Goal: Task Accomplishment & Management: Complete application form

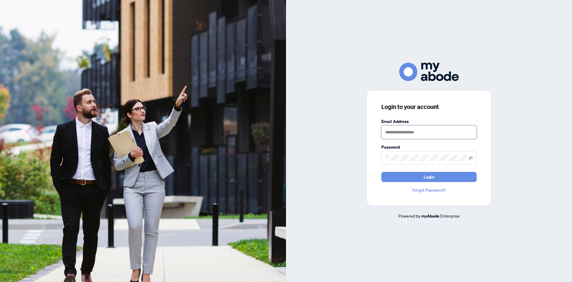
click at [395, 135] on input "text" at bounding box center [429, 132] width 95 height 14
type input "**********"
click at [401, 164] on span at bounding box center [429, 158] width 95 height 14
click at [382, 172] on button "Login" at bounding box center [429, 177] width 95 height 10
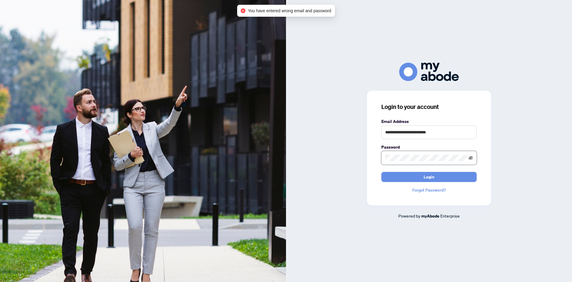
click at [470, 157] on icon "eye-invisible" at bounding box center [471, 158] width 4 height 4
click at [382, 172] on button "Login" at bounding box center [429, 177] width 95 height 10
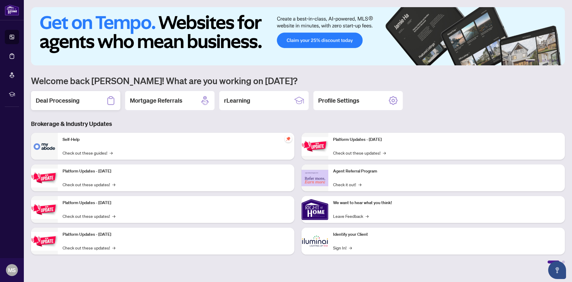
click at [105, 99] on div "Deal Processing" at bounding box center [75, 100] width 89 height 19
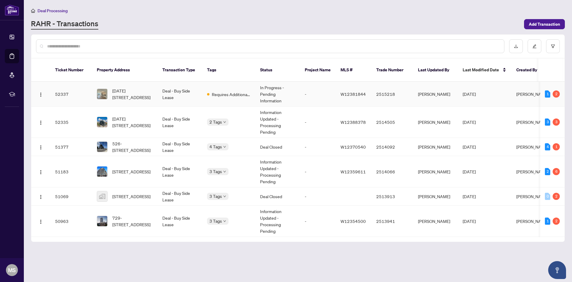
click at [152, 90] on span "[DATE][STREET_ADDRESS]" at bounding box center [132, 93] width 41 height 13
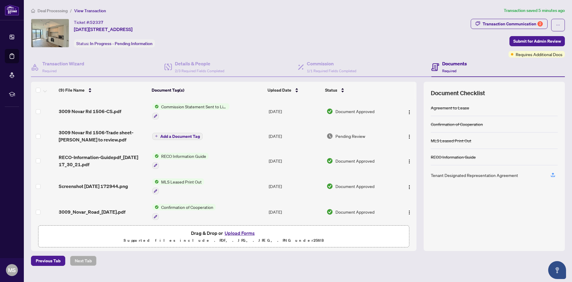
click at [187, 104] on span "Commission Statement Sent to Listing Brokerage" at bounding box center [194, 106] width 71 height 7
click at [188, 139] on span "Commission Statement Sent to Listing Brokerage" at bounding box center [193, 138] width 89 height 13
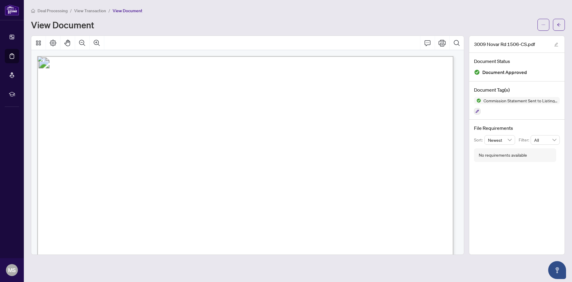
click at [88, 13] on span "View Transaction" at bounding box center [90, 10] width 32 height 5
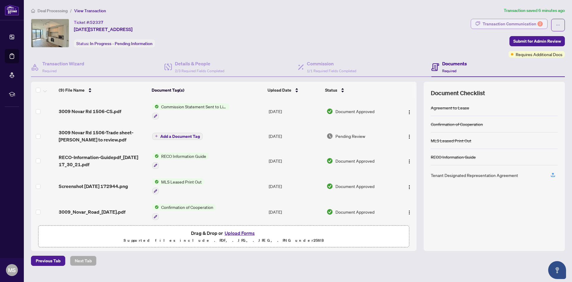
click at [502, 24] on div "Transaction Communication 2" at bounding box center [513, 24] width 60 height 10
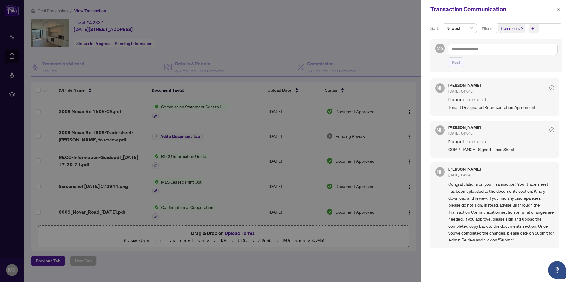
scroll to position [1, 0]
click at [306, 53] on div at bounding box center [286, 141] width 572 height 282
click at [561, 11] on button "button" at bounding box center [559, 9] width 8 height 7
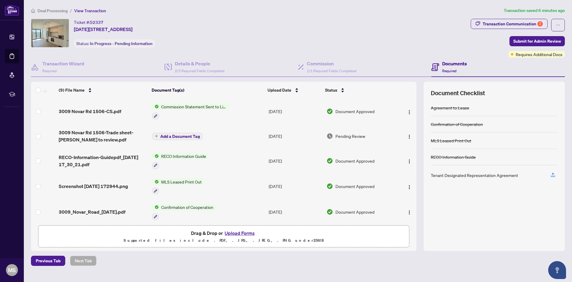
click at [70, 8] on li "/" at bounding box center [71, 10] width 2 height 7
click at [55, 9] on span "Deal Processing" at bounding box center [53, 10] width 30 height 5
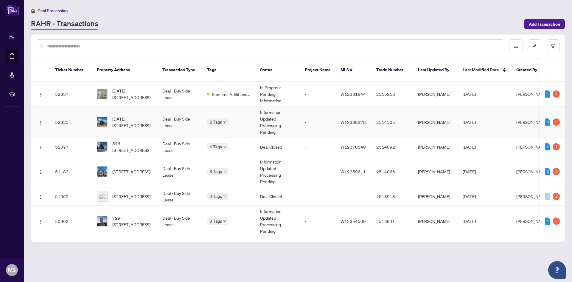
click at [82, 113] on td "52335" at bounding box center [71, 121] width 42 height 31
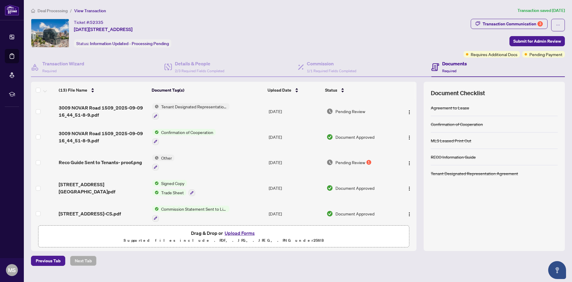
click at [194, 110] on div "Tenant Designated Representation Agreement" at bounding box center [190, 111] width 77 height 16
click at [126, 186] on span "[STREET_ADDRESS][GEOGRAPHIC_DATA]pdf" at bounding box center [103, 188] width 89 height 14
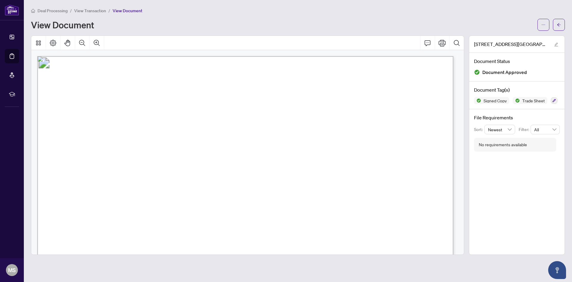
click at [83, 12] on span "View Transaction" at bounding box center [90, 10] width 32 height 5
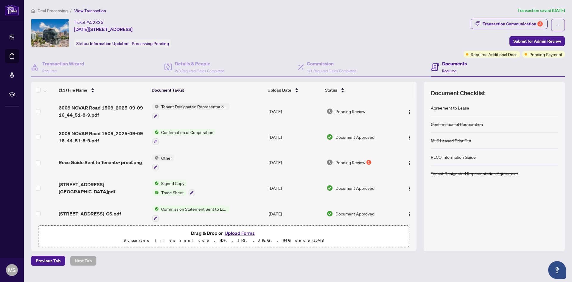
click at [51, 11] on span "Deal Processing" at bounding box center [53, 10] width 30 height 5
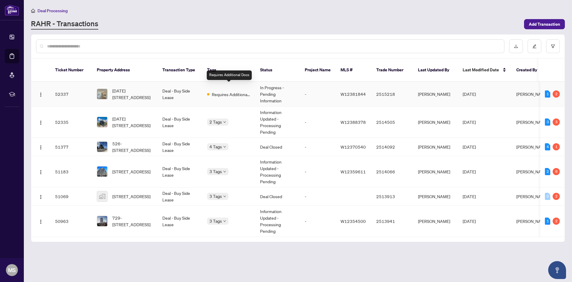
click at [221, 91] on span "Requires Additional Docs" at bounding box center [231, 94] width 39 height 7
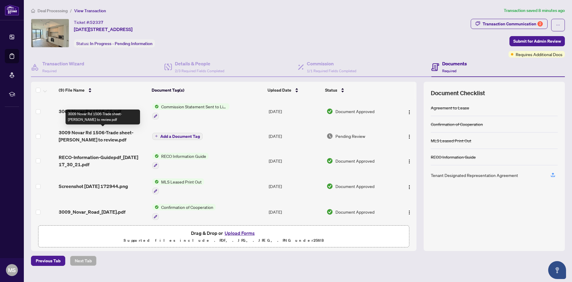
click at [119, 133] on span "3009 Novar Rd 1506-Trade sheet-[PERSON_NAME] to review.pdf" at bounding box center [103, 136] width 89 height 14
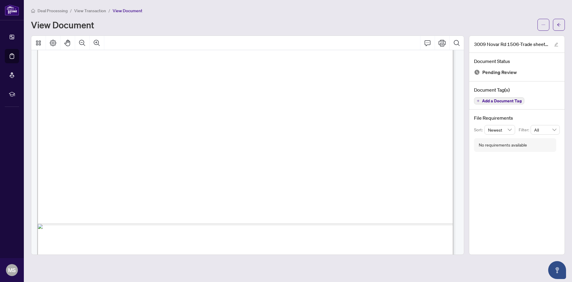
scroll to position [227, 0]
click at [544, 23] on icon "ellipsis" at bounding box center [544, 25] width 4 height 4
click at [520, 40] on span "Download" at bounding box center [522, 37] width 45 height 7
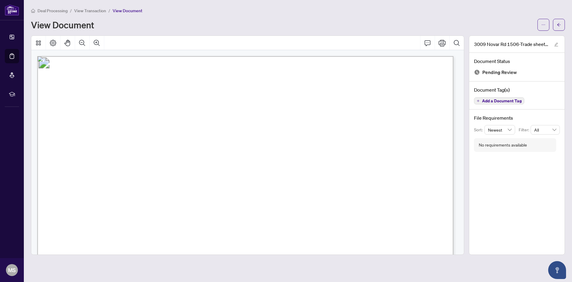
click at [101, 9] on span "View Transaction" at bounding box center [90, 10] width 32 height 5
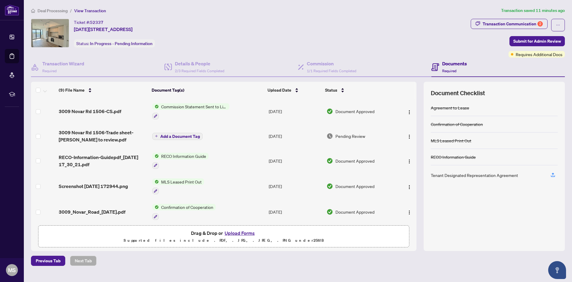
click at [249, 234] on button "Upload Forms" at bounding box center [240, 233] width 34 height 8
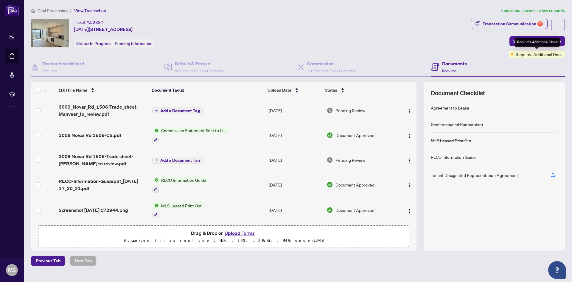
click at [529, 45] on div "Requires Additional Docs" at bounding box center [537, 43] width 45 height 10
click at [511, 40] on div "Transaction Communication 2 Submit for Admin Review Requires Additional Docs" at bounding box center [518, 38] width 94 height 39
click at [531, 40] on span "Submit for Admin Review" at bounding box center [538, 41] width 48 height 10
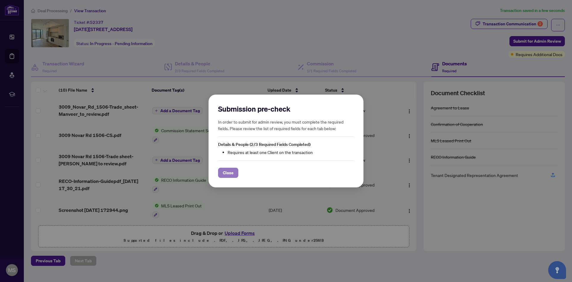
click at [228, 171] on span "Close" at bounding box center [228, 173] width 11 height 10
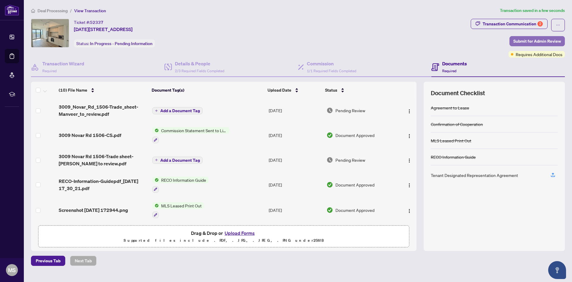
click at [519, 42] on span "Submit for Admin Review" at bounding box center [538, 41] width 48 height 10
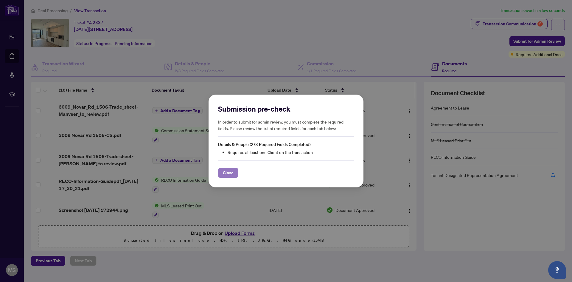
click at [231, 171] on span "Close" at bounding box center [228, 173] width 11 height 10
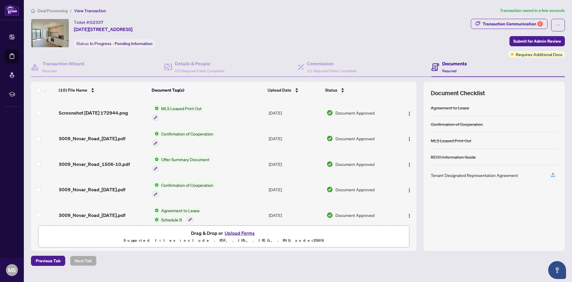
scroll to position [127, 0]
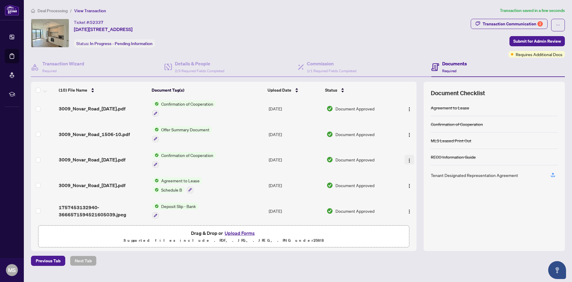
click at [409, 160] on button "button" at bounding box center [410, 160] width 10 height 10
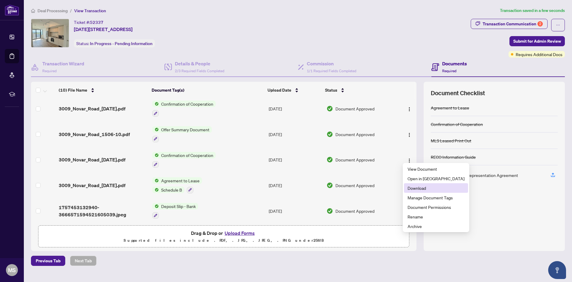
click at [419, 189] on span "Download" at bounding box center [436, 188] width 57 height 7
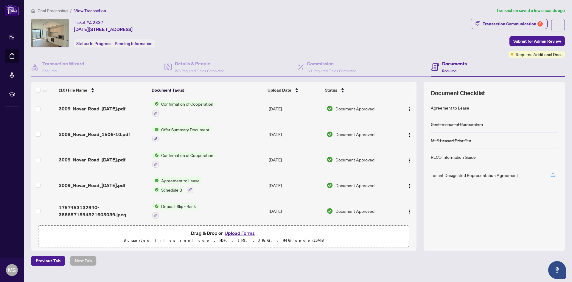
click at [552, 172] on icon "button" at bounding box center [553, 174] width 5 height 5
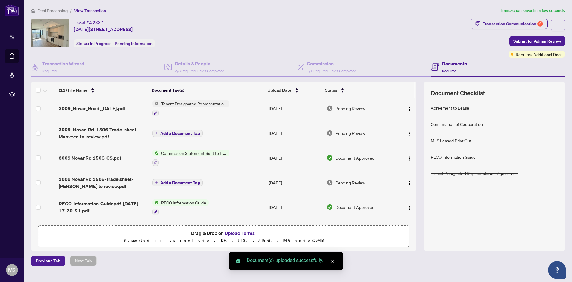
scroll to position [0, 0]
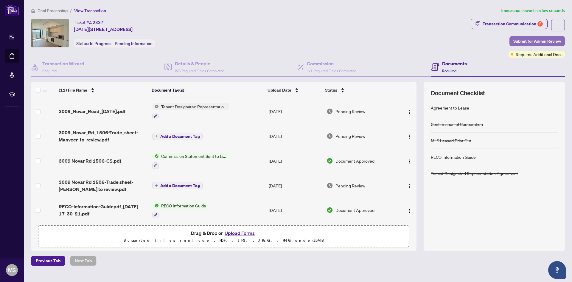
click at [543, 42] on span "Submit for Admin Review" at bounding box center [538, 41] width 48 height 10
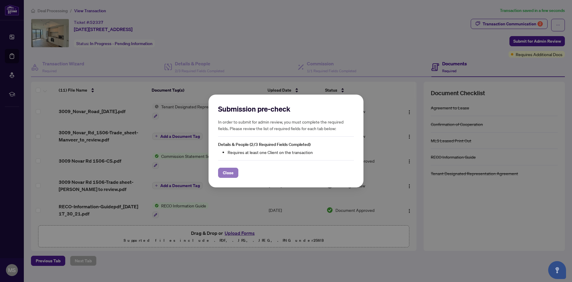
click at [222, 168] on button "Close" at bounding box center [228, 173] width 20 height 10
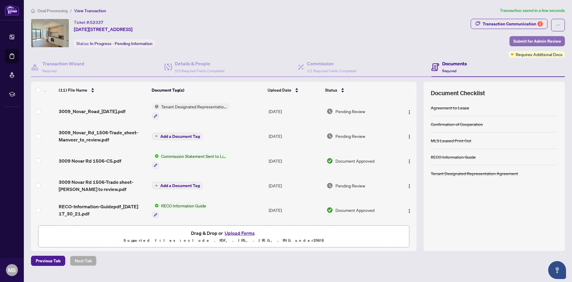
click at [534, 45] on span "Submit for Admin Review" at bounding box center [538, 41] width 48 height 10
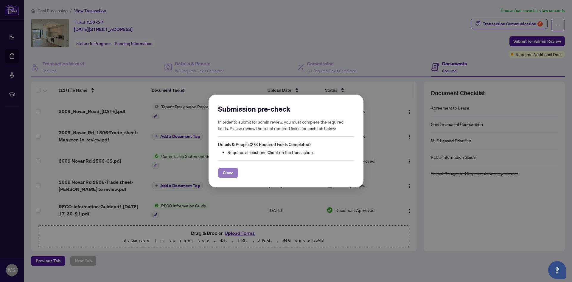
click at [226, 168] on span "Close" at bounding box center [228, 173] width 11 height 10
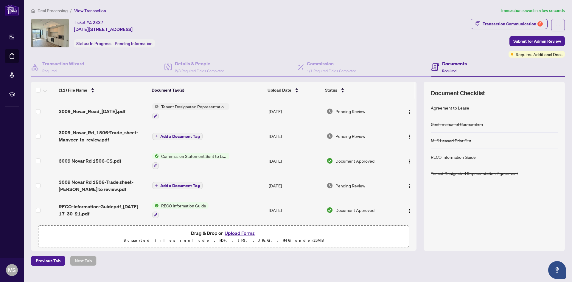
click at [41, 10] on span "Deal Processing" at bounding box center [53, 10] width 30 height 5
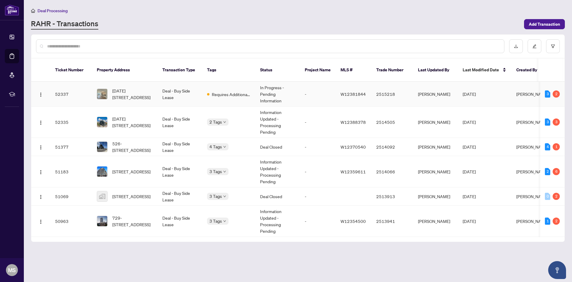
click at [218, 91] on td "Requires Additional Docs" at bounding box center [228, 94] width 53 height 25
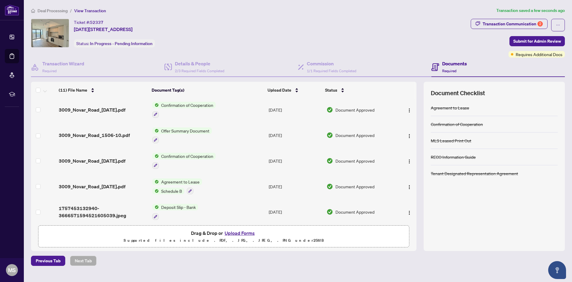
scroll to position [152, 0]
click at [532, 40] on span "Submit for Admin Review" at bounding box center [538, 41] width 48 height 10
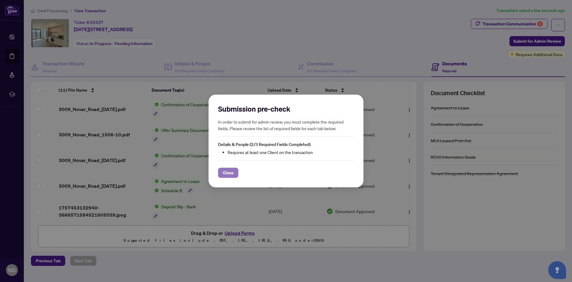
click at [235, 171] on button "Close" at bounding box center [228, 173] width 20 height 10
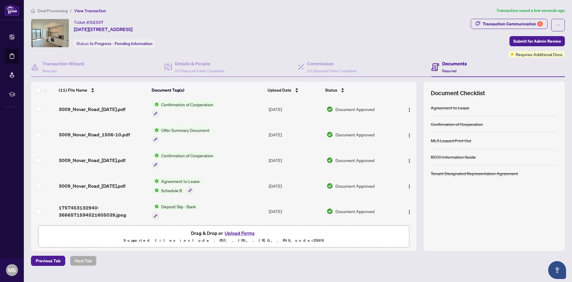
click at [468, 68] on div "Documents Required" at bounding box center [499, 67] width 134 height 19
click at [446, 69] on span "Required" at bounding box center [449, 71] width 14 height 4
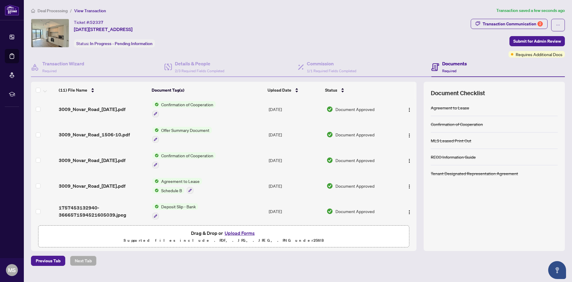
click at [519, 29] on span "Transaction Communication 2" at bounding box center [509, 25] width 77 height 13
click at [520, 23] on div "Transaction Communication 2" at bounding box center [513, 24] width 60 height 10
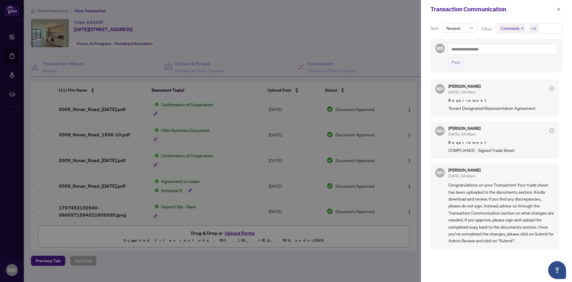
click at [354, 48] on div at bounding box center [286, 141] width 572 height 282
click at [287, 151] on div at bounding box center [286, 141] width 572 height 282
click at [562, 9] on button "button" at bounding box center [559, 9] width 8 height 7
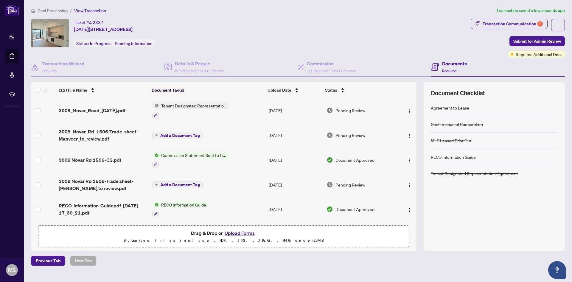
scroll to position [0, 0]
click at [193, 63] on h4 "Details & People" at bounding box center [199, 63] width 49 height 7
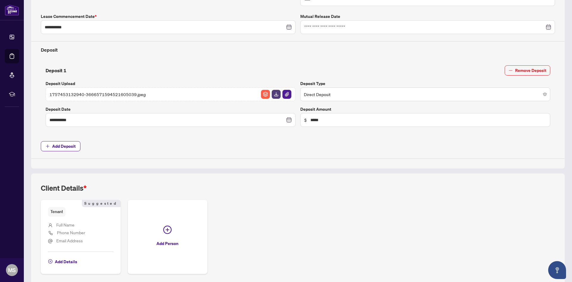
scroll to position [203, 0]
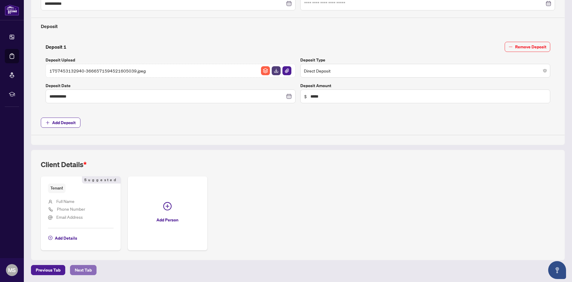
click at [81, 271] on span "Next Tab" at bounding box center [83, 270] width 17 height 10
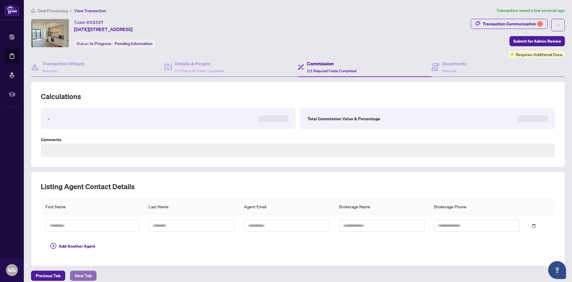
type textarea "**********"
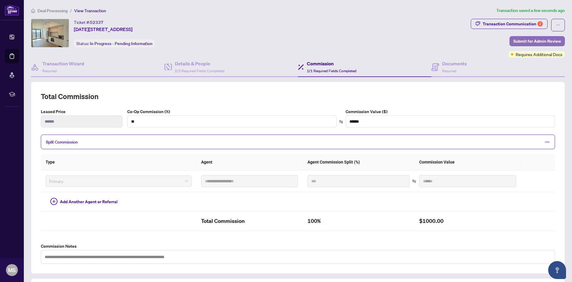
click at [530, 36] on span "Submit for Admin Review" at bounding box center [538, 41] width 48 height 10
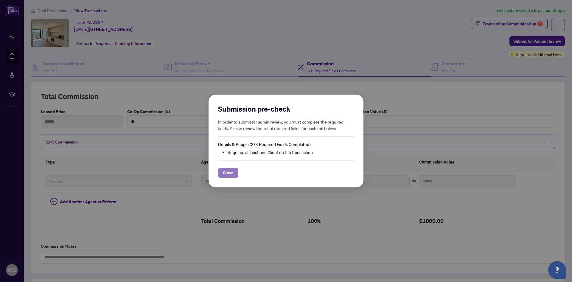
click at [233, 169] on button "Close" at bounding box center [228, 173] width 20 height 10
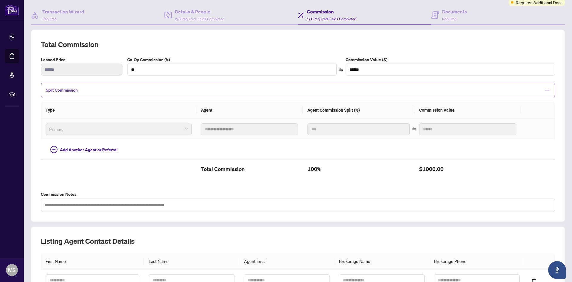
scroll to position [112, 0]
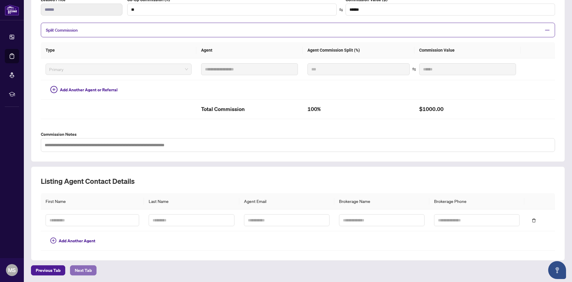
click at [79, 271] on span "Next Tab" at bounding box center [83, 270] width 17 height 10
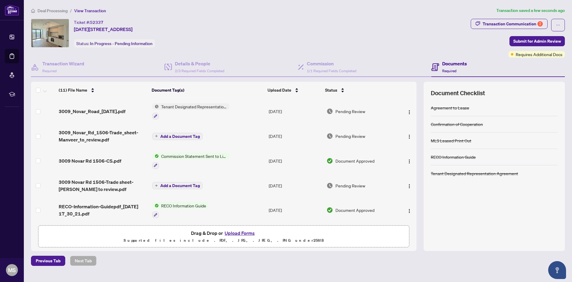
click at [74, 10] on span "View Transaction" at bounding box center [90, 10] width 32 height 5
click at [85, 11] on span "View Transaction" at bounding box center [90, 10] width 32 height 5
click at [55, 8] on span "Deal Processing" at bounding box center [53, 10] width 30 height 5
